Goal: Transaction & Acquisition: Purchase product/service

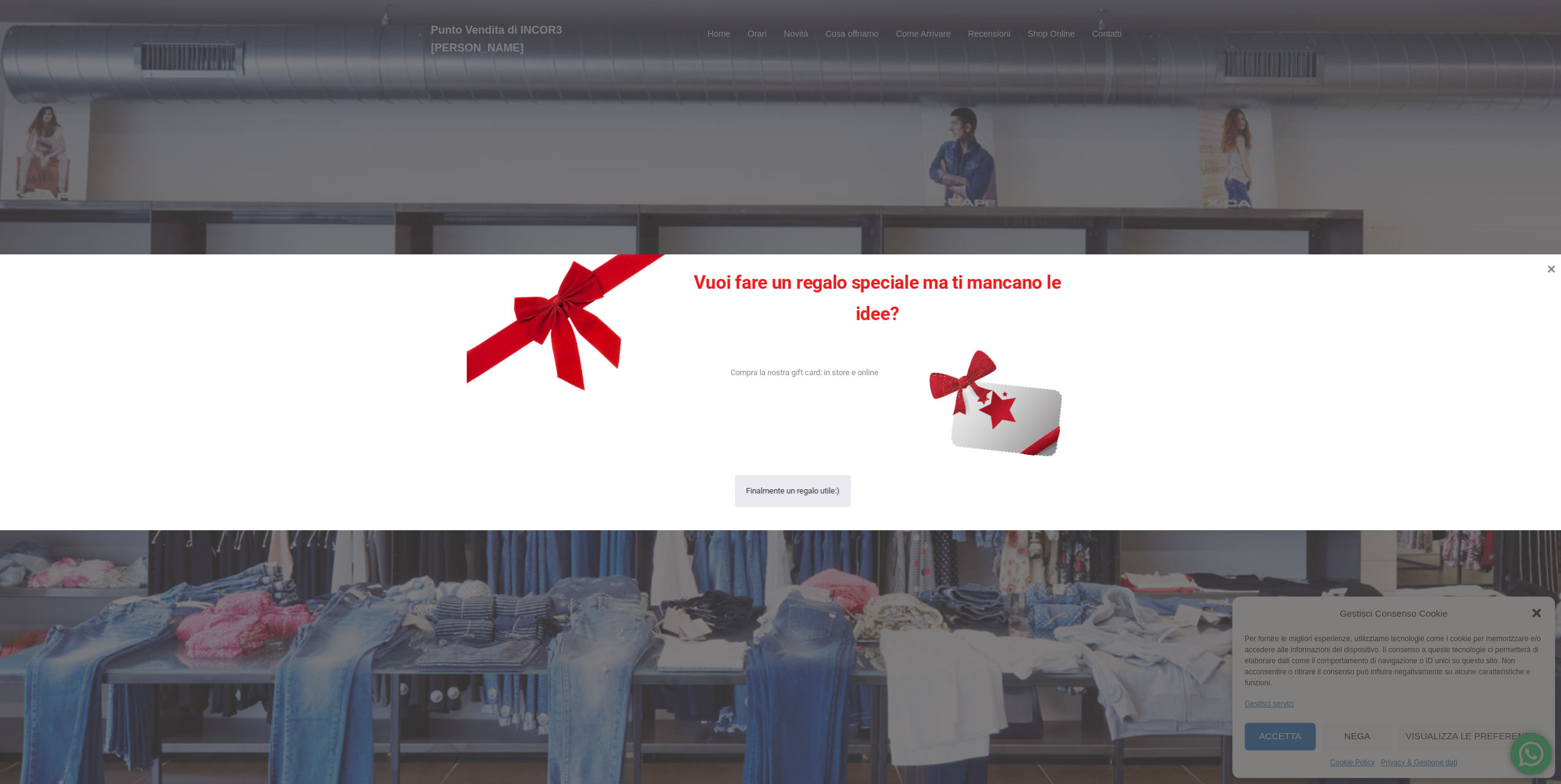
click at [1276, 735] on div at bounding box center [780, 392] width 1561 height 784
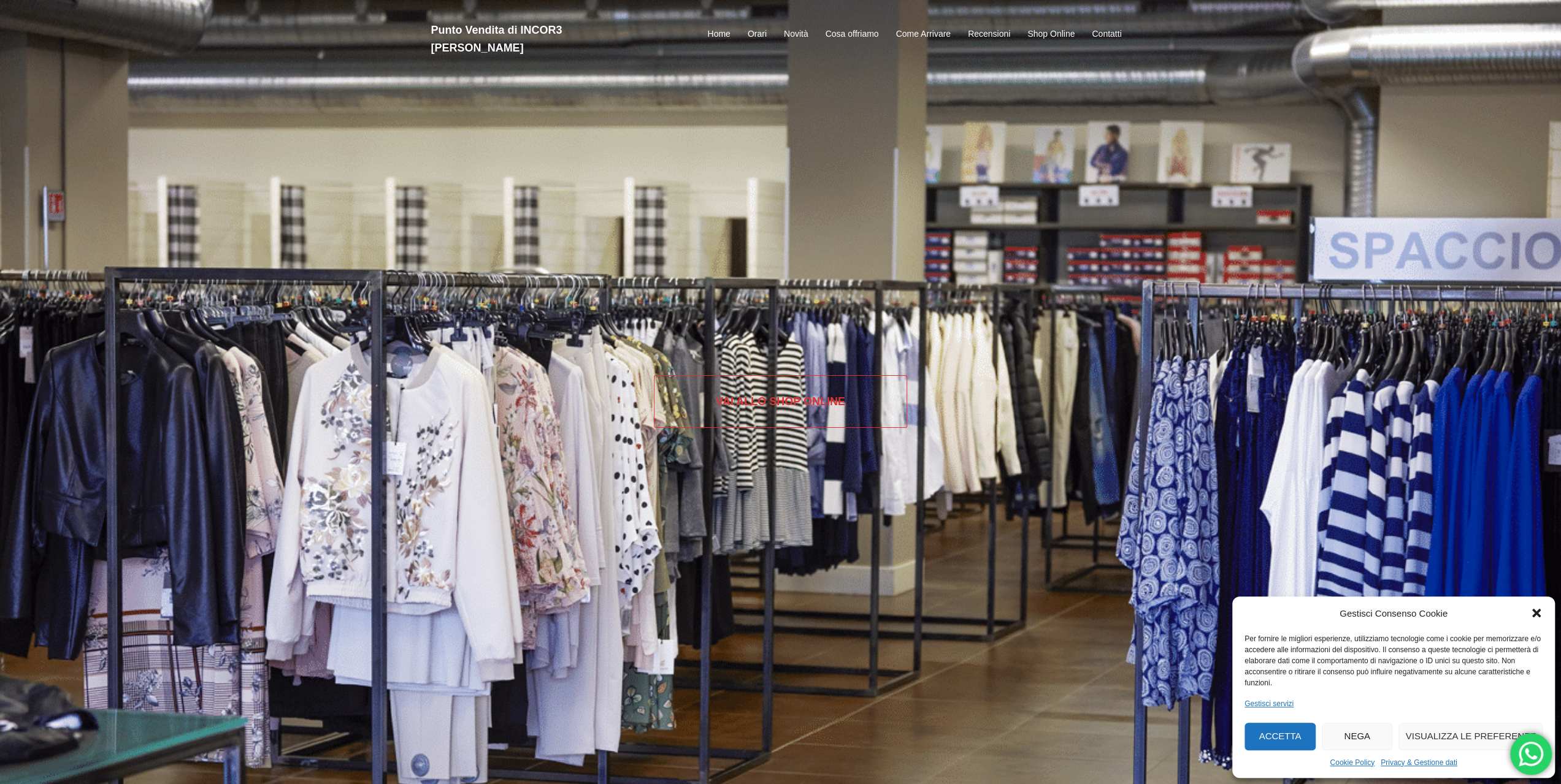
click at [788, 398] on link "Vai allo SHOP ONLINE" at bounding box center [780, 401] width 254 height 53
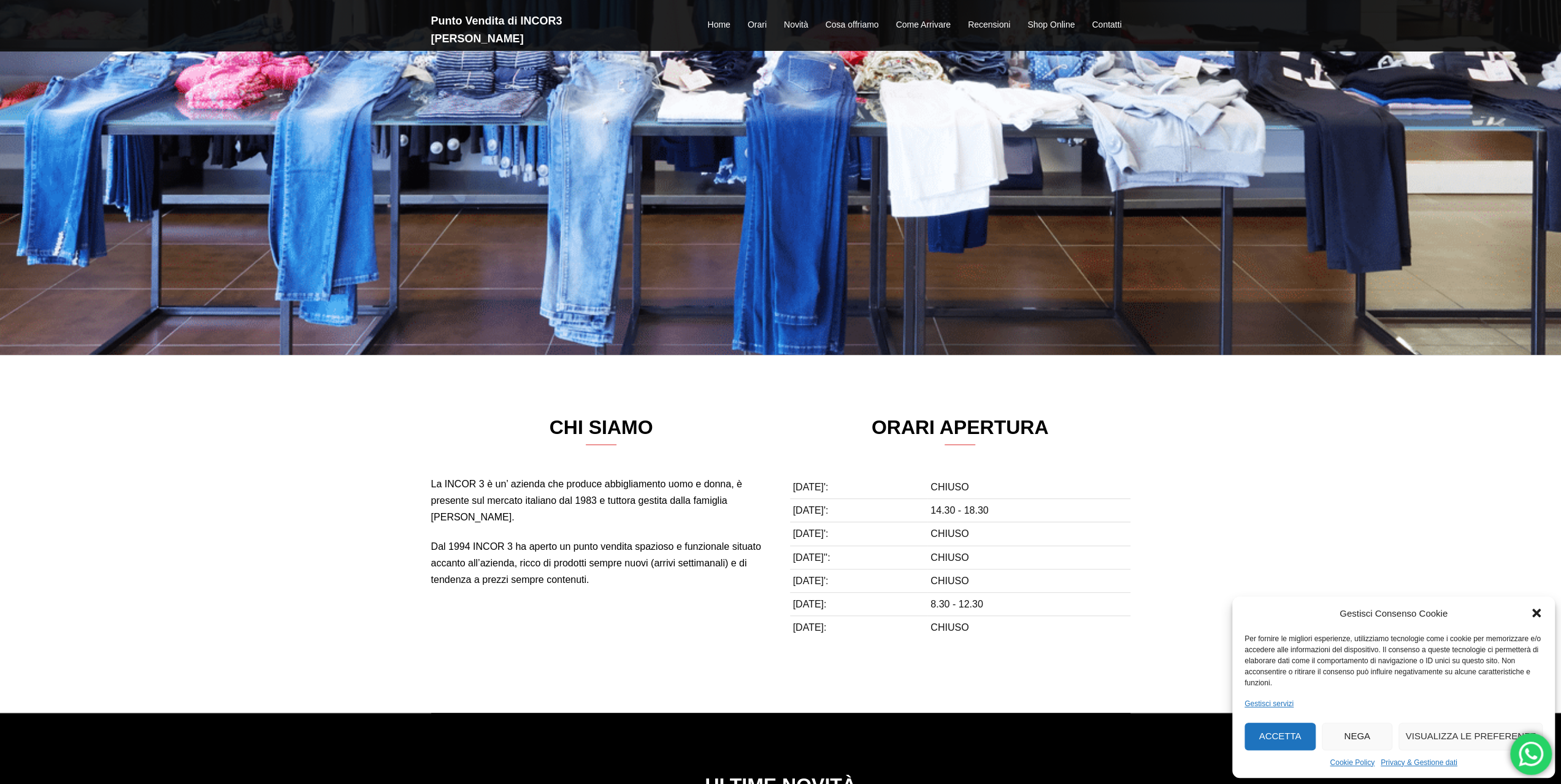
scroll to position [245, 0]
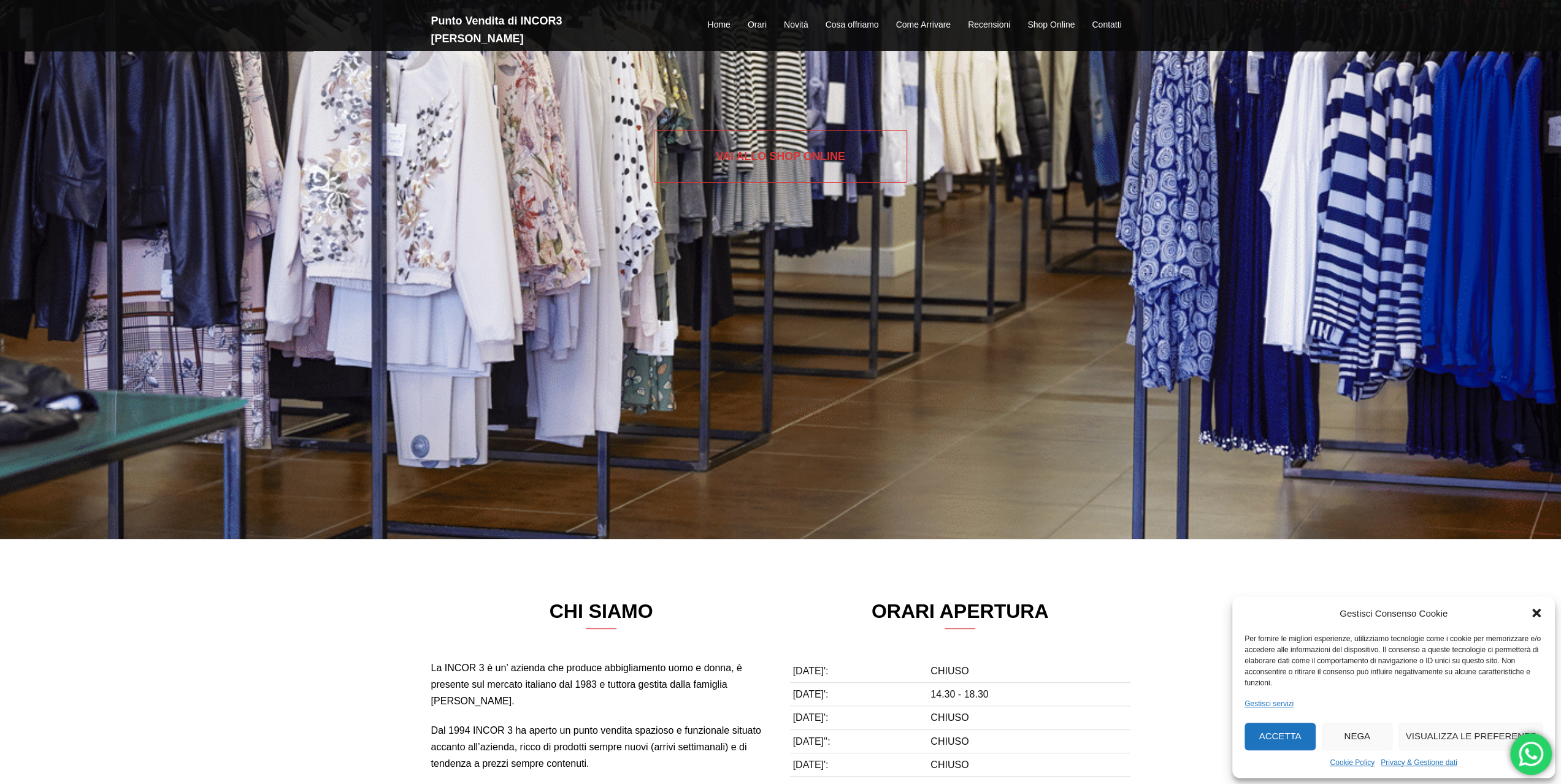
click at [790, 156] on link "Vai allo SHOP ONLINE" at bounding box center [780, 156] width 254 height 53
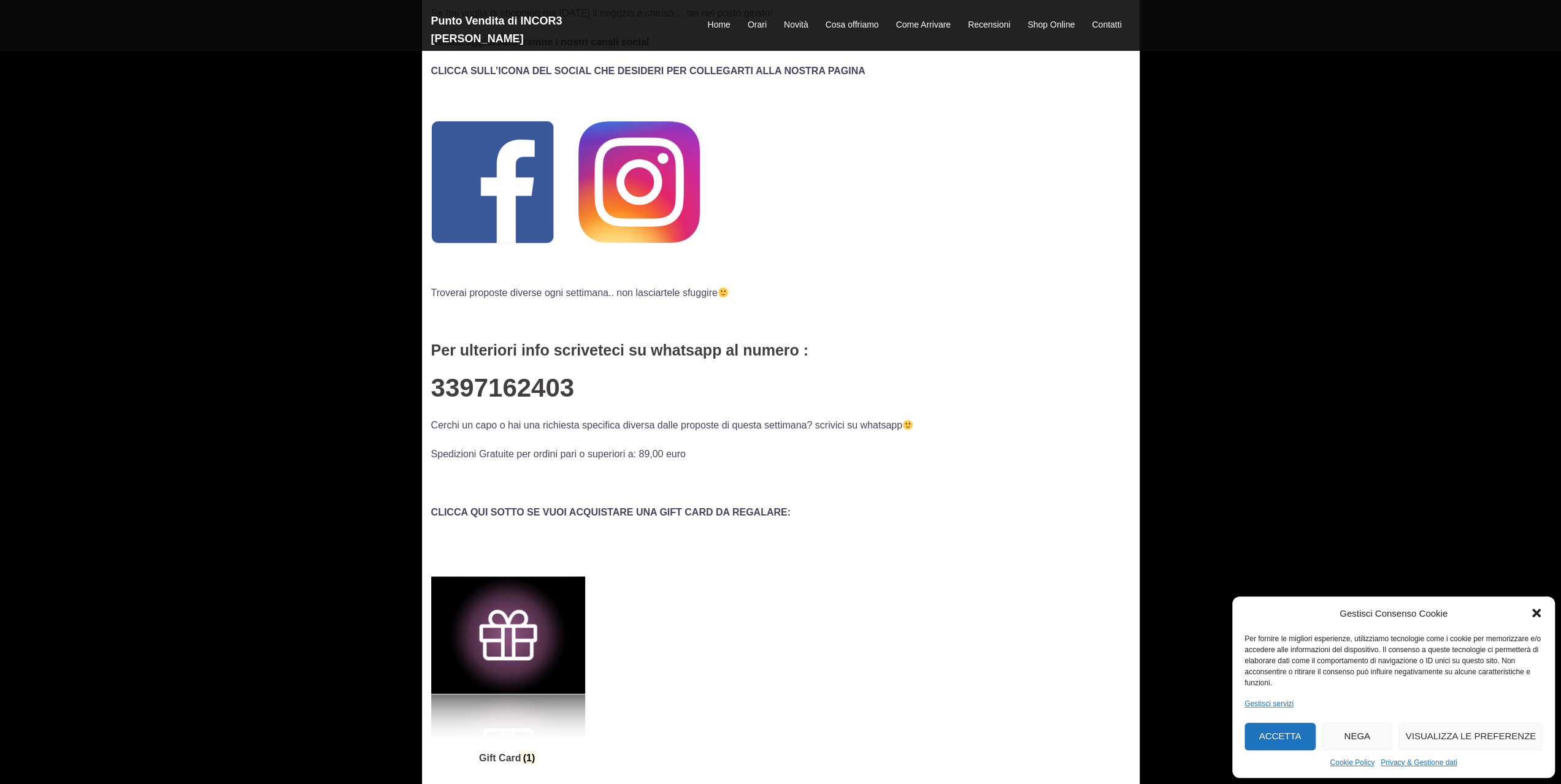
scroll to position [245, 0]
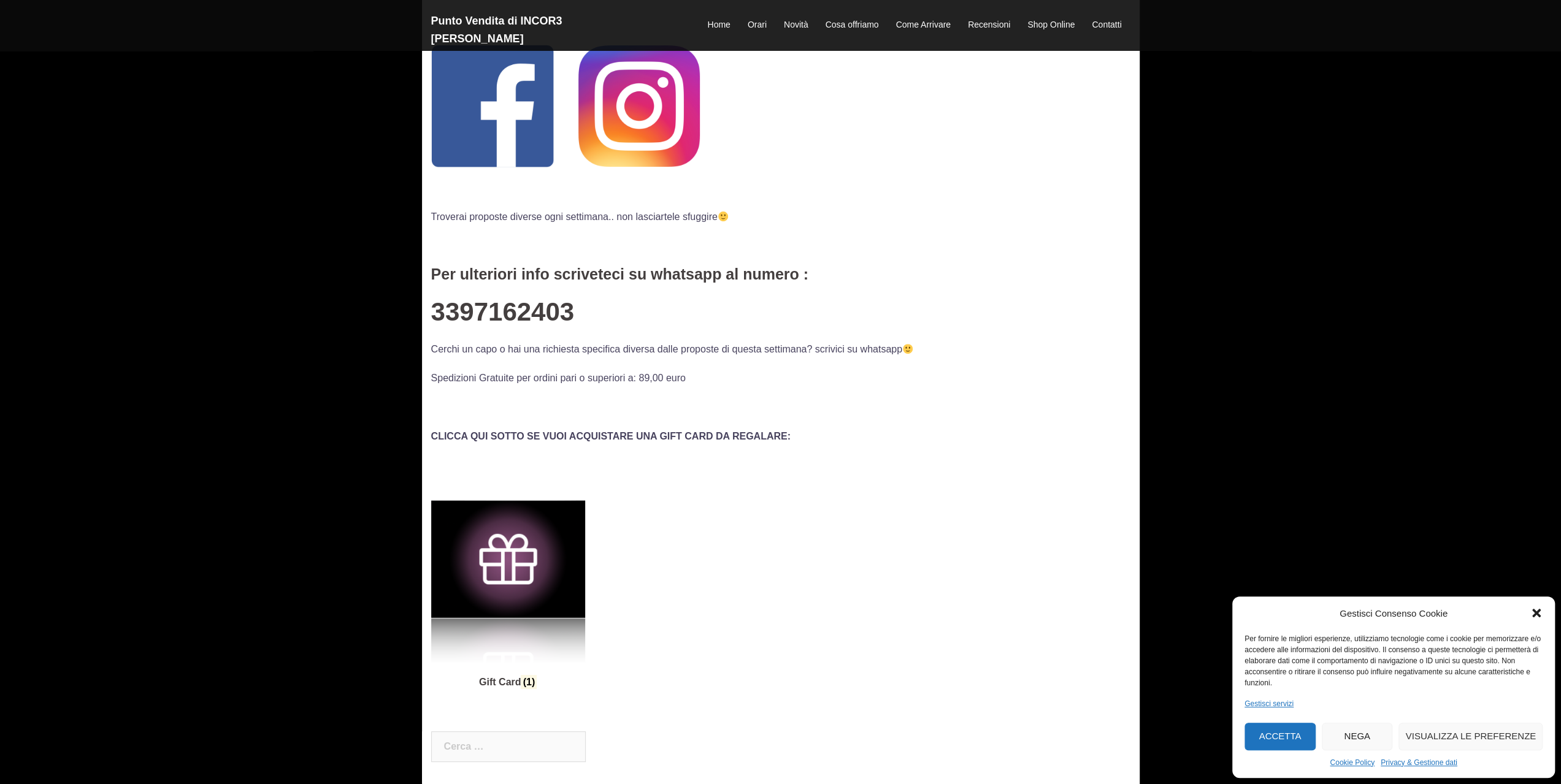
click at [1288, 739] on button "Accetta" at bounding box center [1280, 737] width 71 height 28
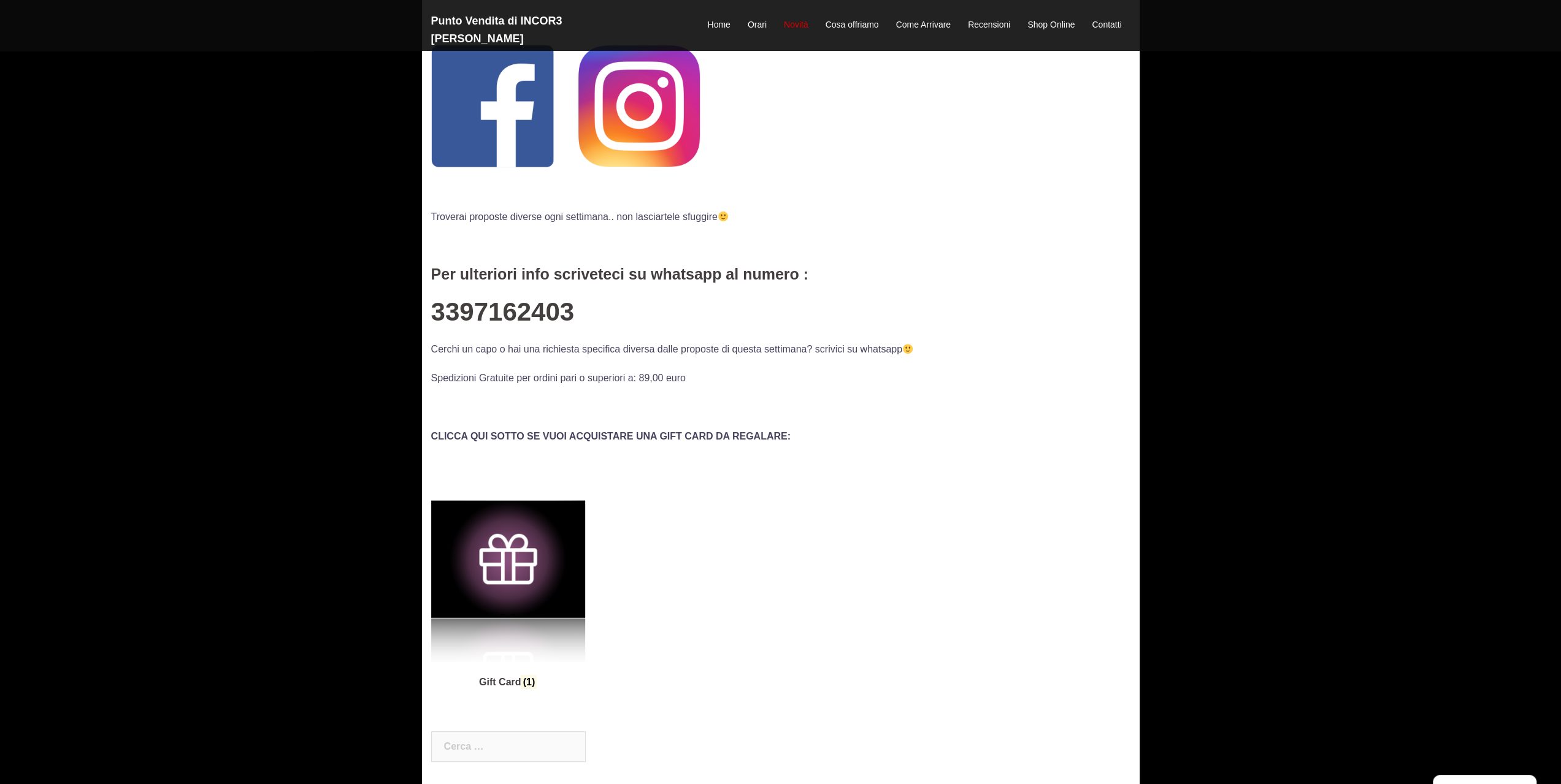
click at [796, 18] on link "Novità" at bounding box center [796, 25] width 25 height 15
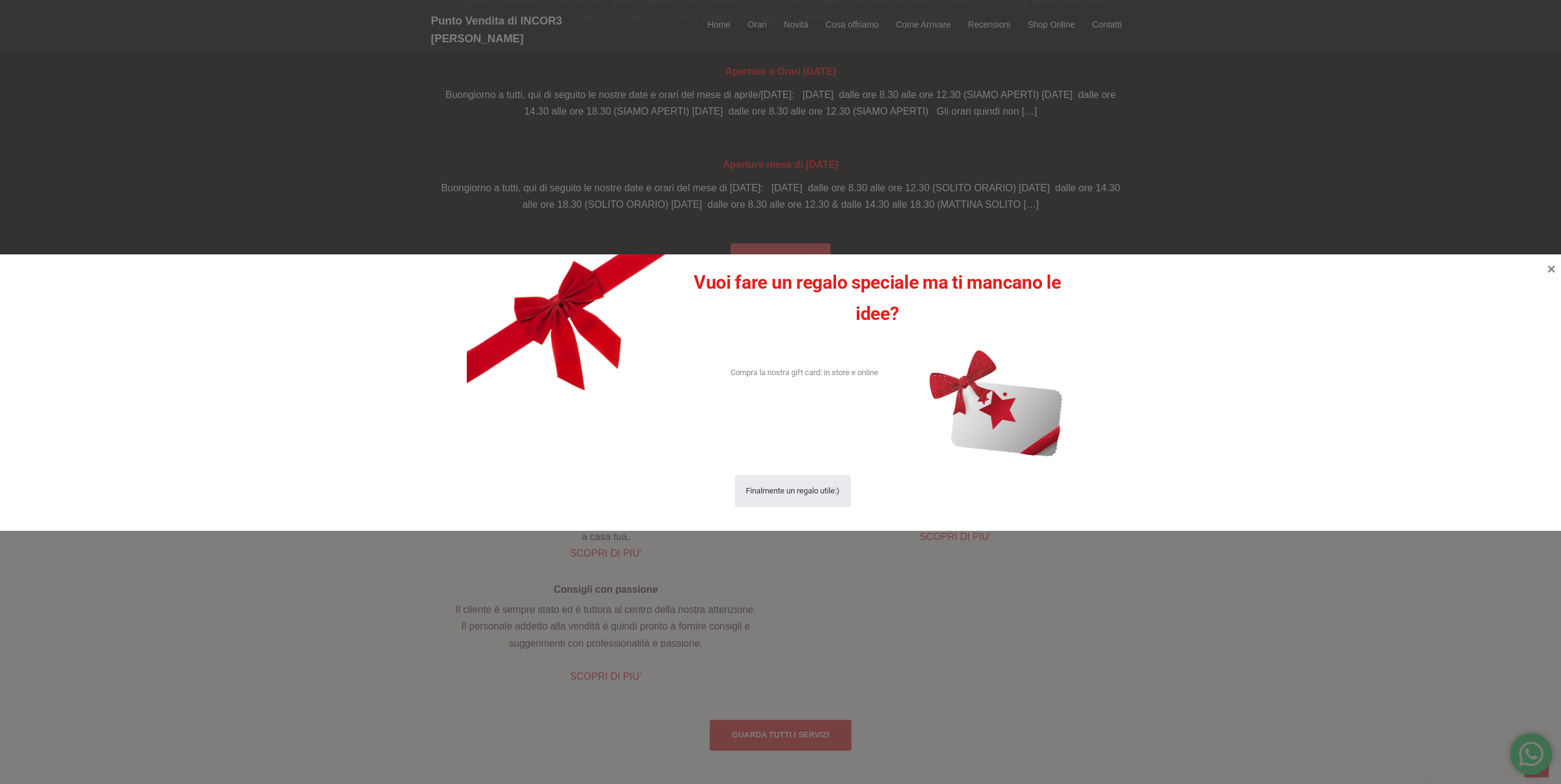
scroll to position [1447, 0]
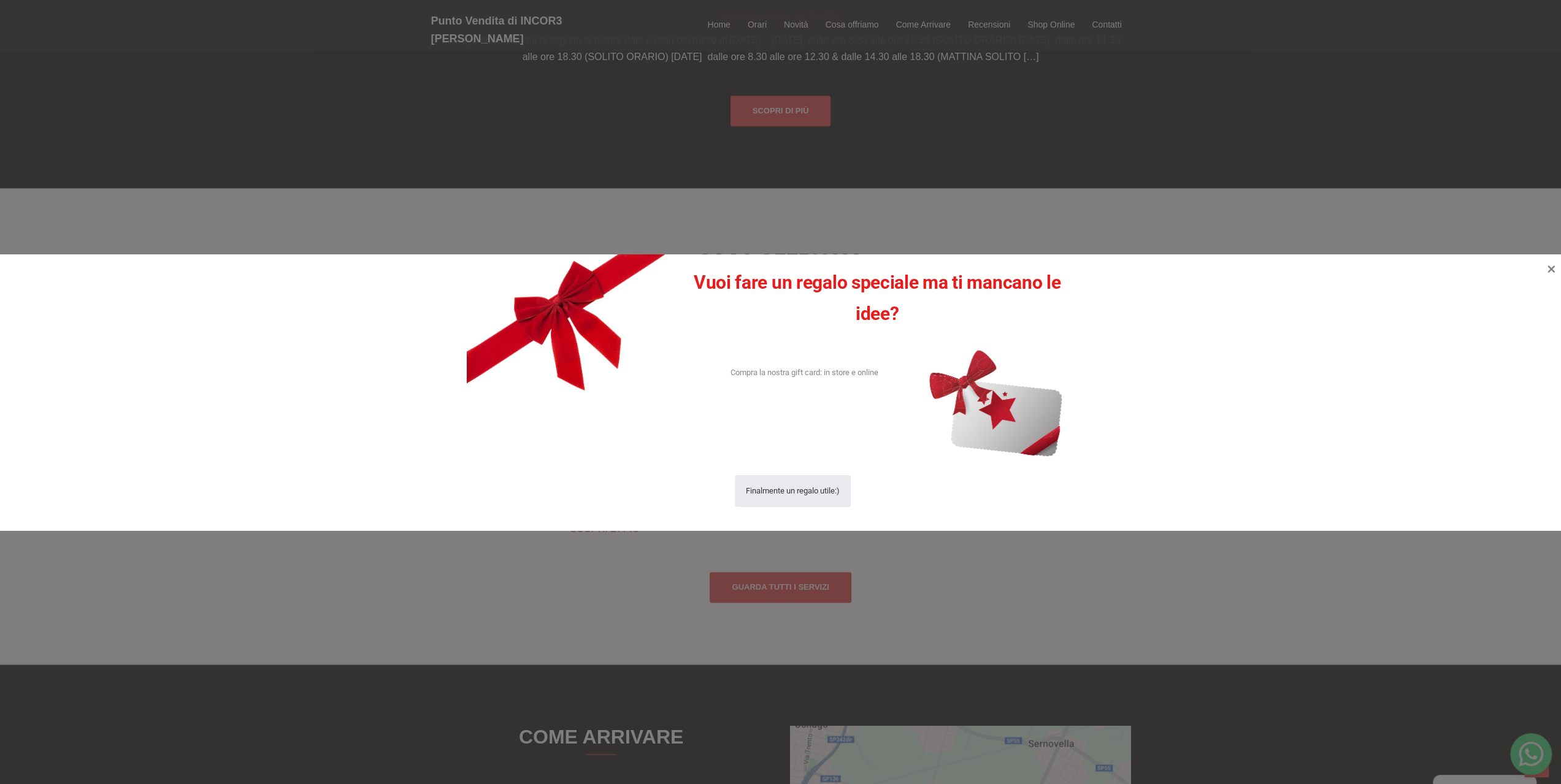
click at [1057, 16] on div at bounding box center [780, 392] width 1561 height 784
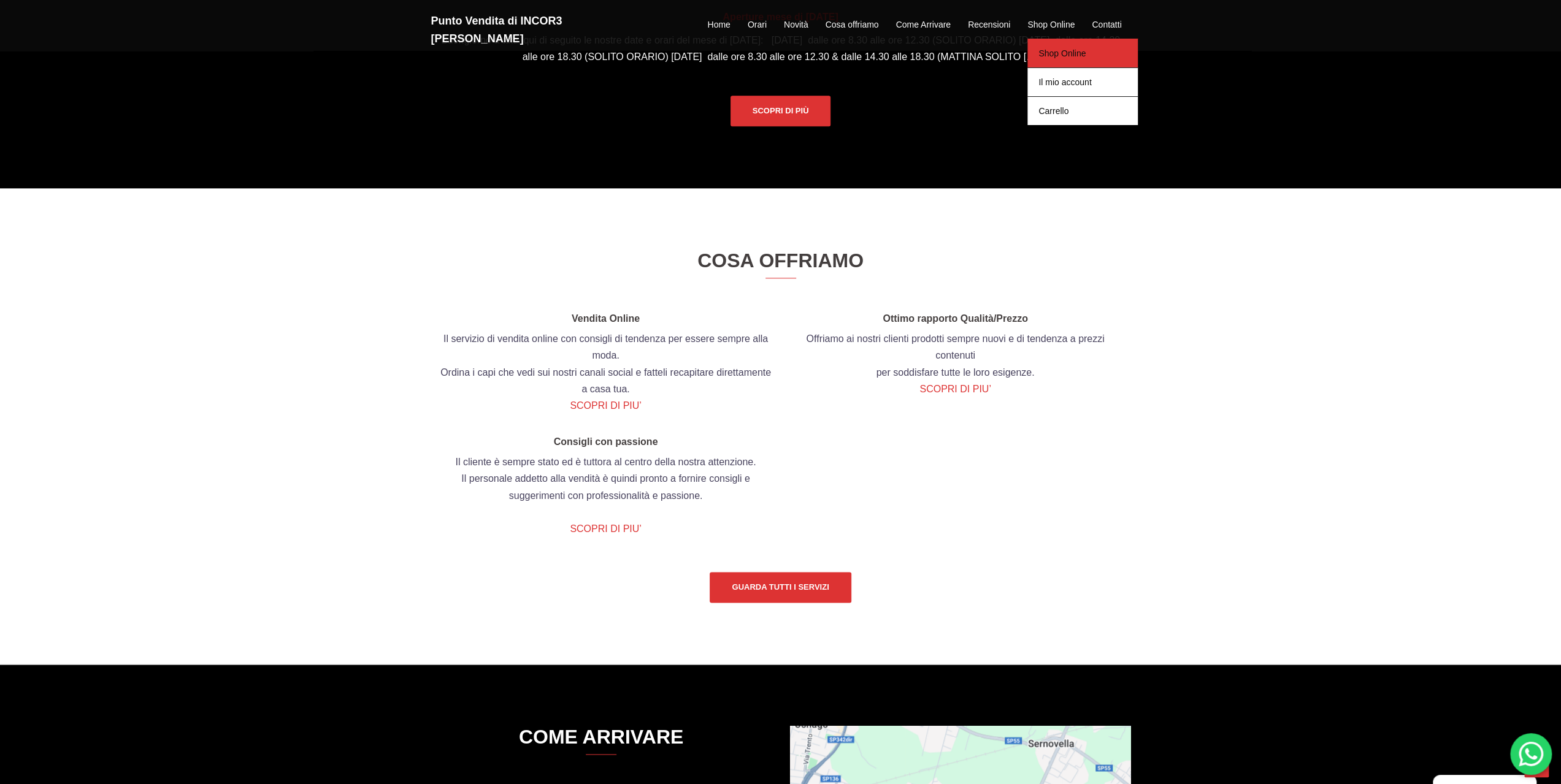
click at [1051, 41] on link "Shop Online" at bounding box center [1083, 53] width 111 height 29
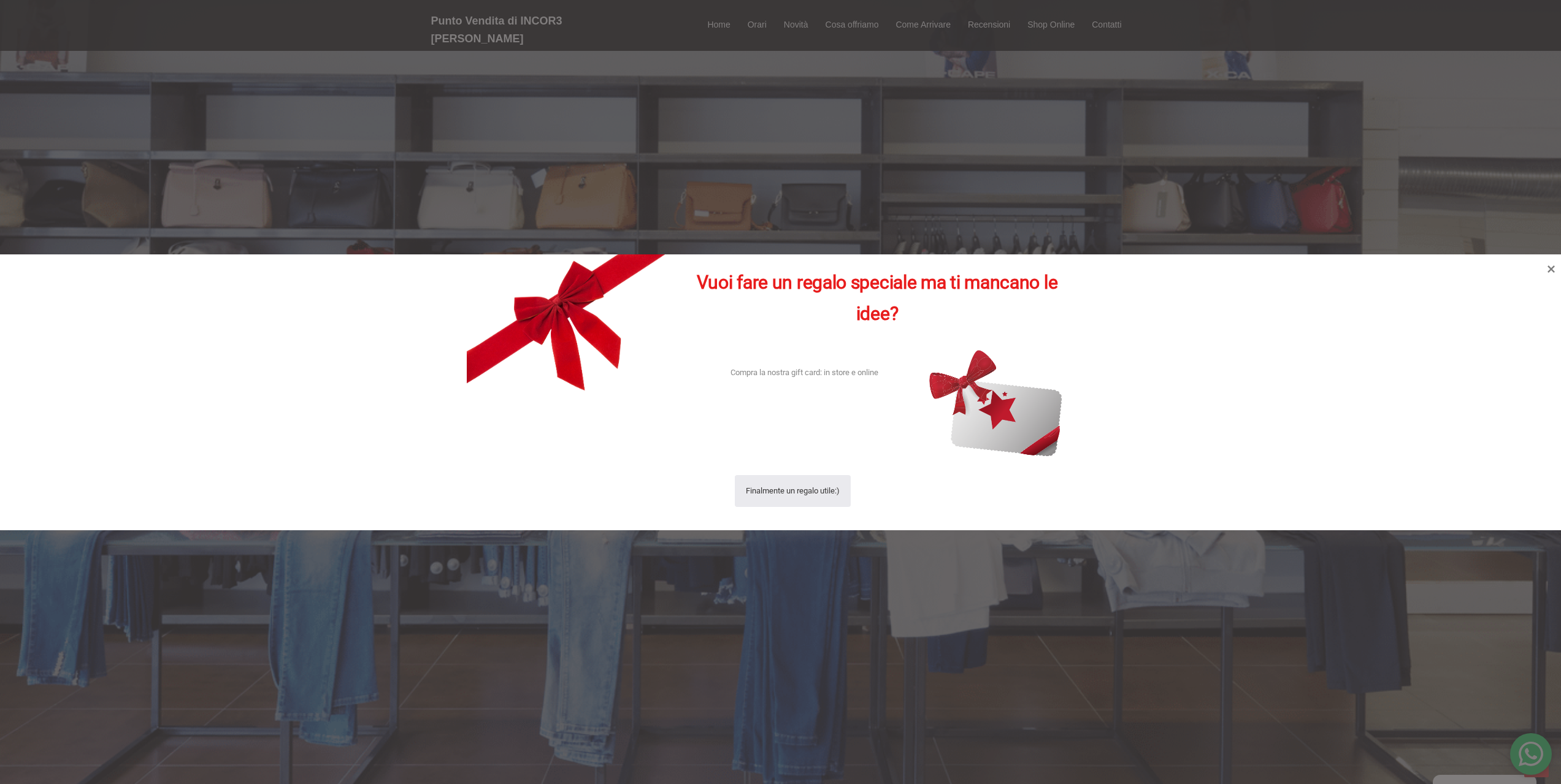
scroll to position [1447, 0]
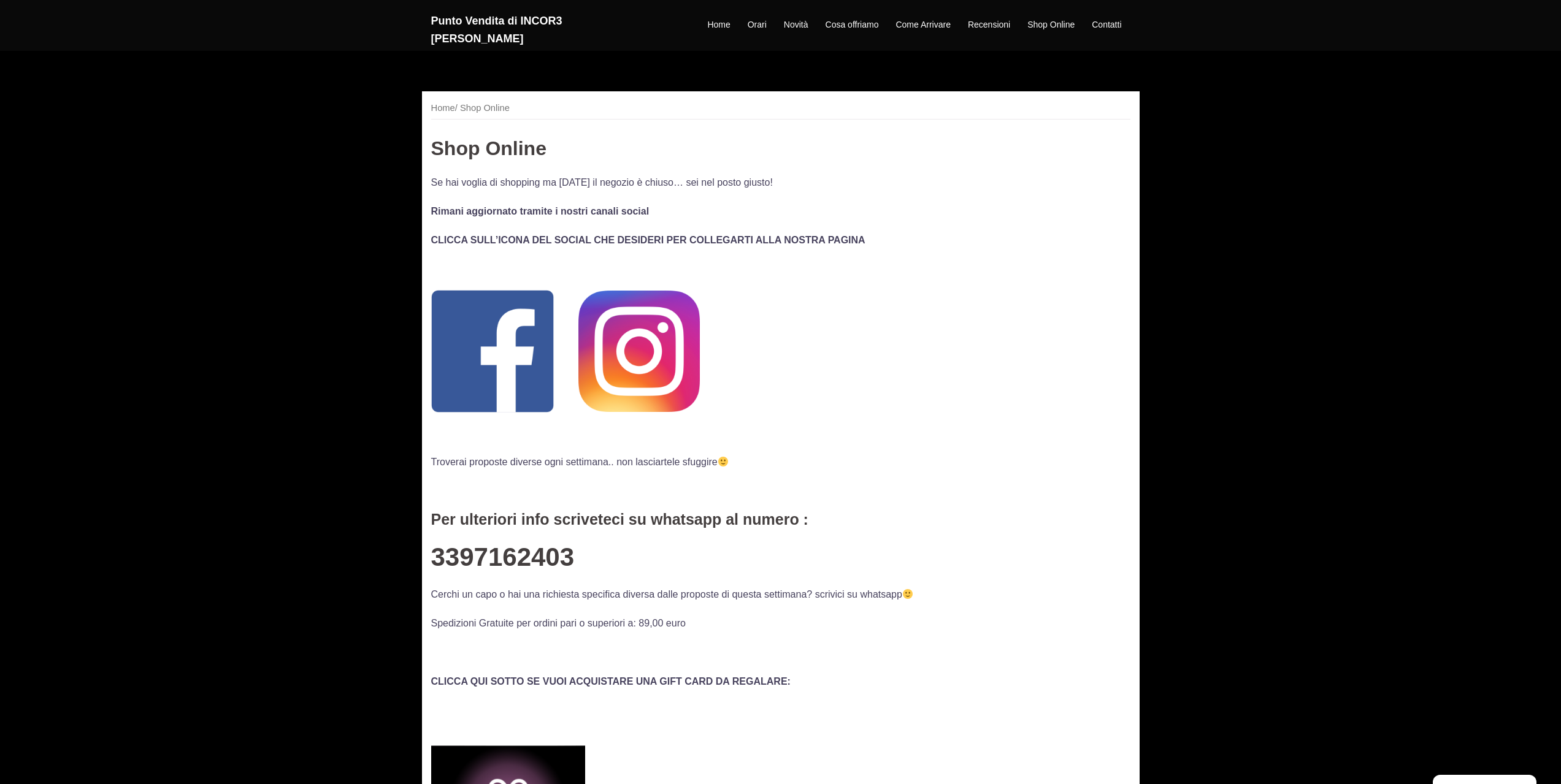
scroll to position [245, 0]
